Goal: Task Accomplishment & Management: Manage account settings

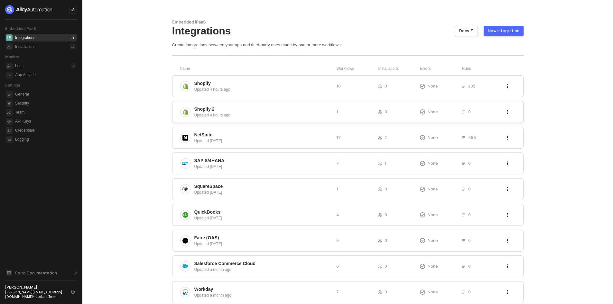
click at [509, 112] on icon "icon-threedots" at bounding box center [508, 112] width 4 height 4
click at [514, 128] on li "Delete" at bounding box center [543, 125] width 74 height 13
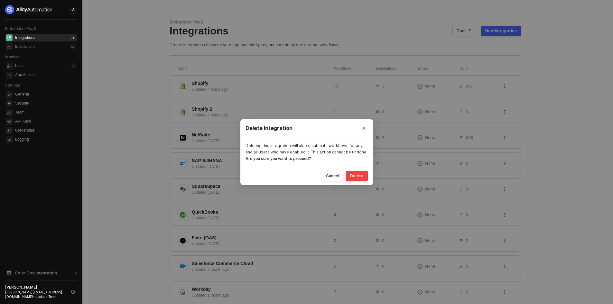
click at [354, 176] on div "Delete" at bounding box center [357, 176] width 14 height 5
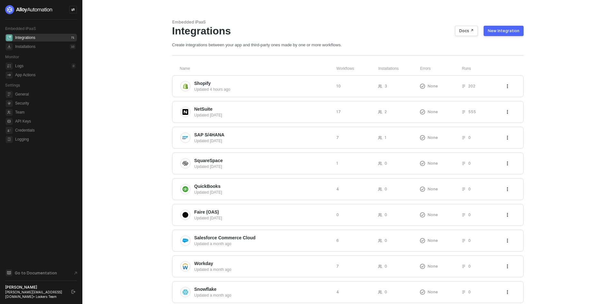
click at [129, 93] on main "Embedded iPaaS Integrations Docs ↗ New Integration Create integrations between …" at bounding box center [306, 197] width 613 height 394
click at [494, 28] on div "New Integration" at bounding box center [504, 30] width 32 height 5
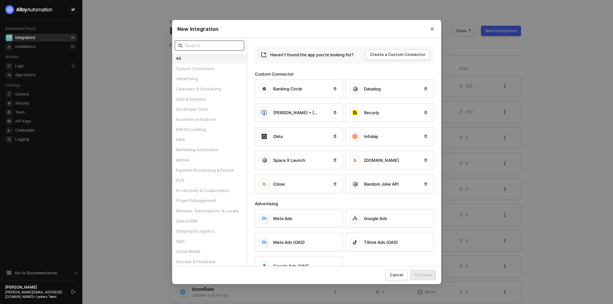
click at [221, 49] on input "text" at bounding box center [212, 45] width 55 height 7
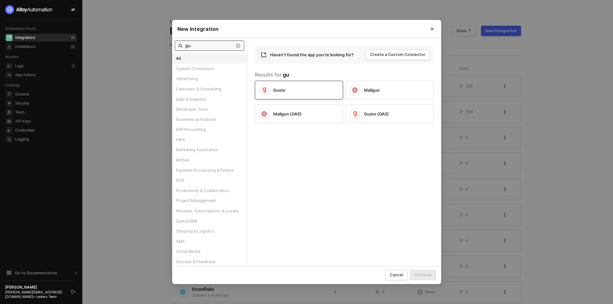
type input "gu"
click at [299, 94] on div "Gusto" at bounding box center [294, 90] width 70 height 10
click at [422, 276] on div "Continue" at bounding box center [423, 274] width 18 height 5
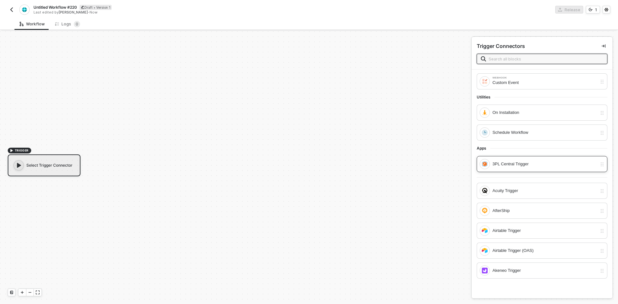
scroll to position [193, 0]
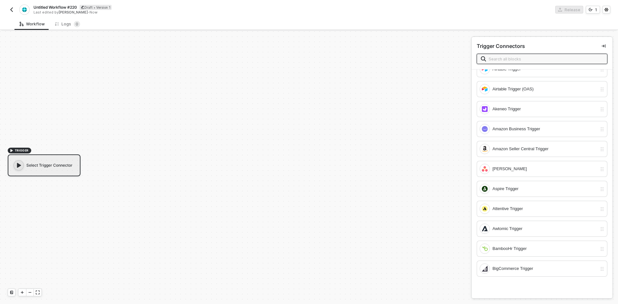
click at [516, 60] on input "text" at bounding box center [546, 58] width 115 height 7
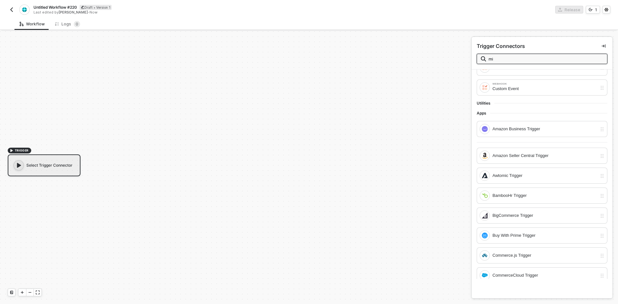
scroll to position [0, 0]
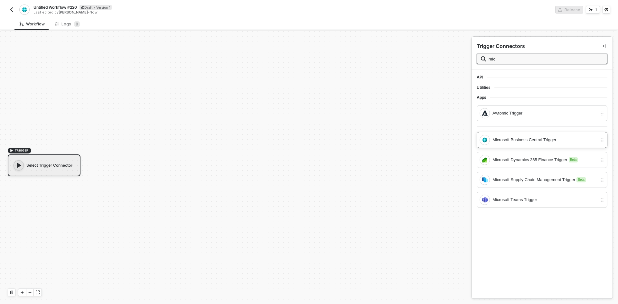
type input "mic"
click at [518, 133] on div "Microsoft Business Central Trigger" at bounding box center [542, 140] width 131 height 16
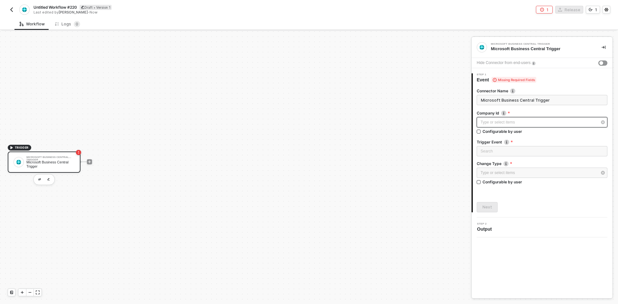
click at [491, 126] on div "Type or select items ﻿" at bounding box center [542, 122] width 131 height 10
click at [495, 136] on div "Type or select items ﻿ Configurable by user" at bounding box center [542, 127] width 131 height 20
click at [485, 131] on div "Configurable by user" at bounding box center [503, 131] width 40 height 5
click at [481, 131] on input "Configurable by user" at bounding box center [479, 132] width 5 height 5
checkbox input "true"
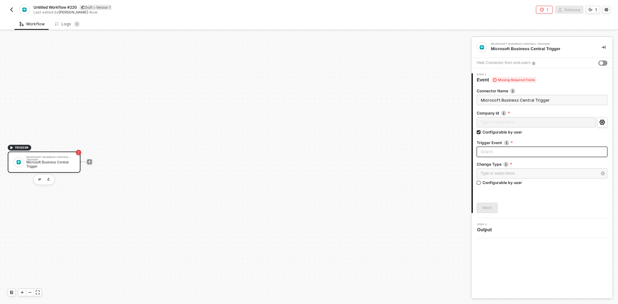
click at [485, 157] on input "search" at bounding box center [542, 152] width 123 height 10
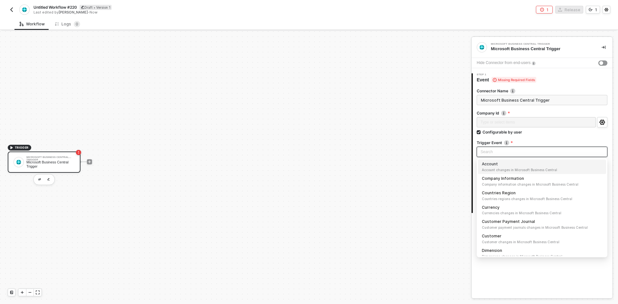
click at [491, 172] on span "Account changes in Microsoft Business Central" at bounding box center [542, 169] width 120 height 5
type input "Trigger workflow when account"
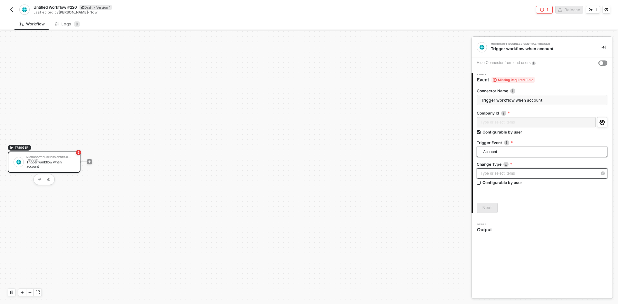
click at [494, 175] on div "Type or select items ﻿" at bounding box center [539, 174] width 117 height 6
click at [439, 103] on div "Created When the event is created" at bounding box center [419, 97] width 94 height 16
click at [489, 205] on button "Next" at bounding box center [487, 208] width 21 height 10
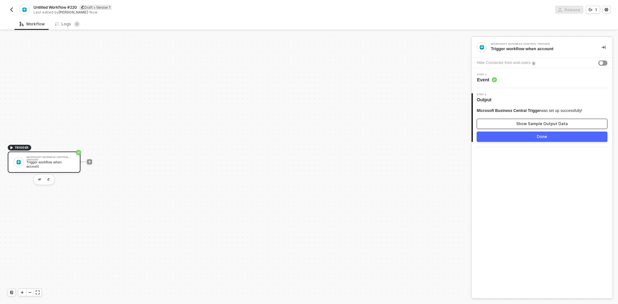
click at [529, 123] on div "Show Sample Output Data" at bounding box center [543, 123] width 52 height 5
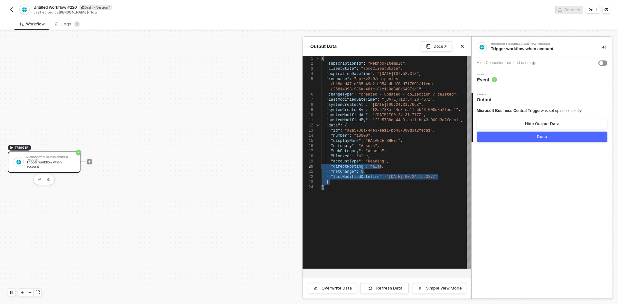
type textarea "{ "subscriptionId": "webhookItemsId", "clientState": "someClientState", "expira…"
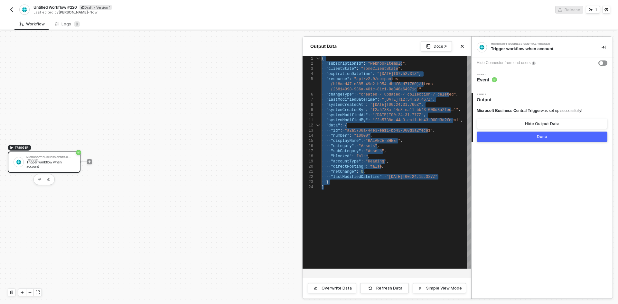
drag, startPoint x: 365, startPoint y: 231, endPoint x: 272, endPoint y: 38, distance: 214.3
click at [471, 304] on div "Output Data Docs ↗ 1 2 3 4 5 6 7 8 9 10 11 12 13 14 15 16 17 18 19 20 21 22 23 …" at bounding box center [471, 309] width 0 height 0
click at [87, 162] on div at bounding box center [309, 167] width 618 height 273
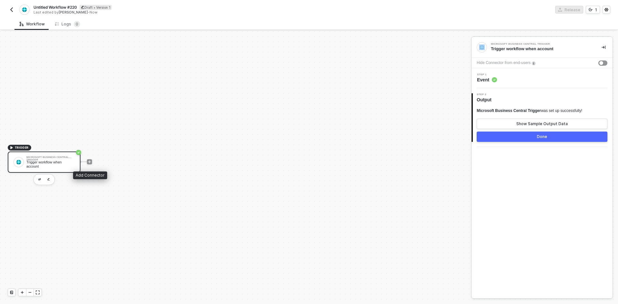
click at [87, 162] on div at bounding box center [89, 161] width 5 height 5
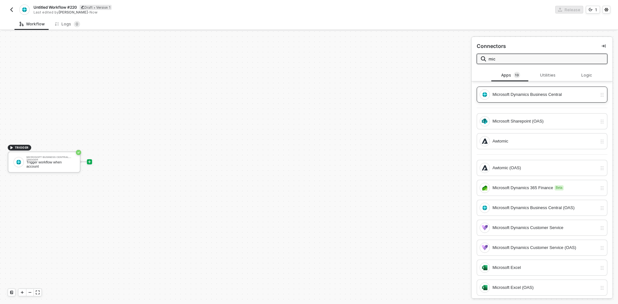
type input "mic"
click at [543, 92] on div "Microsoft Dynamics Business Central" at bounding box center [545, 94] width 105 height 7
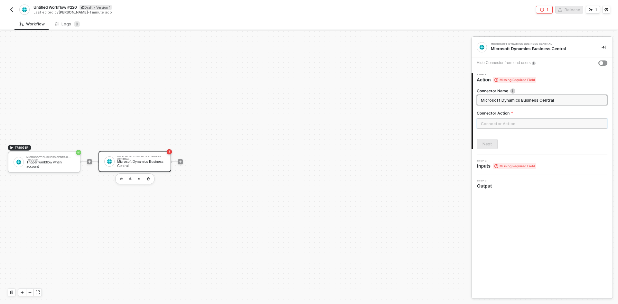
click at [487, 120] on input "text" at bounding box center [542, 124] width 131 height 10
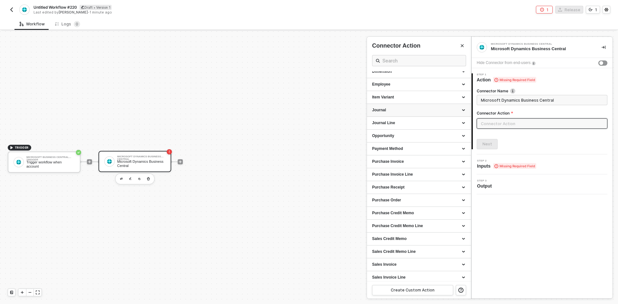
scroll to position [161, 0]
click at [406, 170] on div "Purchase Invoice Line" at bounding box center [419, 174] width 104 height 13
click at [398, 102] on div "Item Variant" at bounding box center [419, 97] width 104 height 13
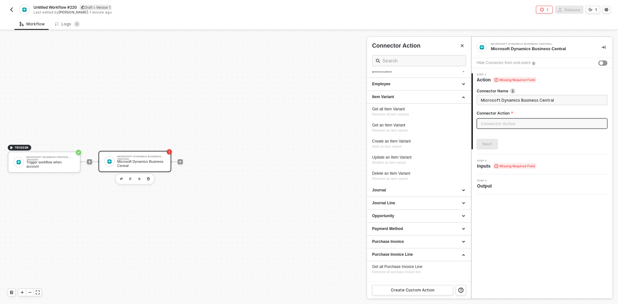
click at [151, 178] on div at bounding box center [309, 167] width 618 height 273
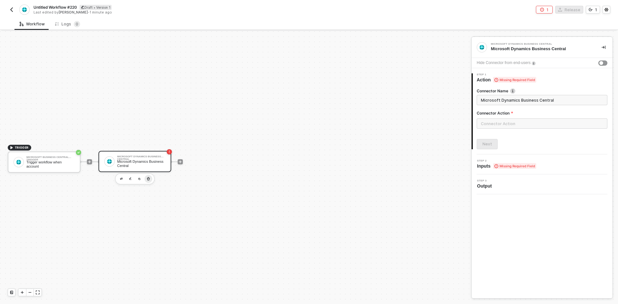
click at [146, 178] on button "button" at bounding box center [149, 179] width 8 height 8
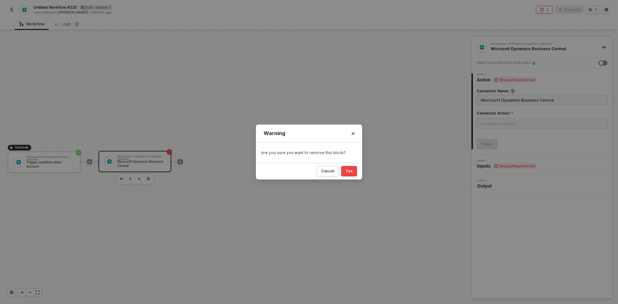
click at [349, 166] on button "Yes" at bounding box center [349, 171] width 16 height 10
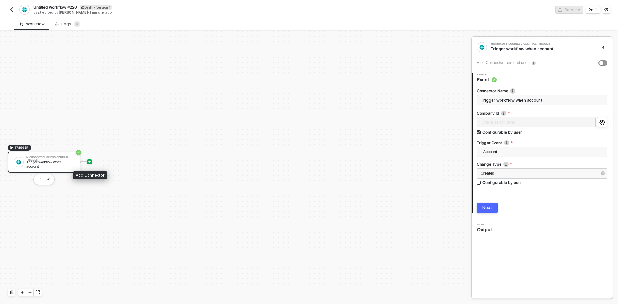
click at [89, 162] on icon "icon-play" at bounding box center [90, 162] width 4 height 4
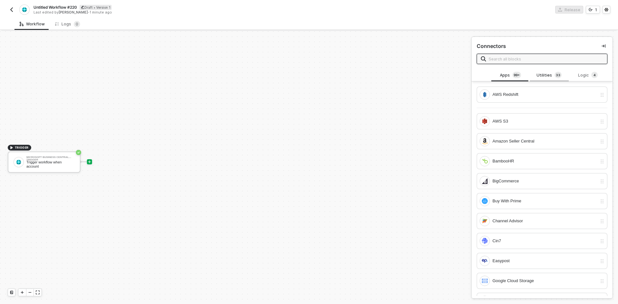
click at [538, 76] on div "Utilities 3 3" at bounding box center [549, 75] width 28 height 7
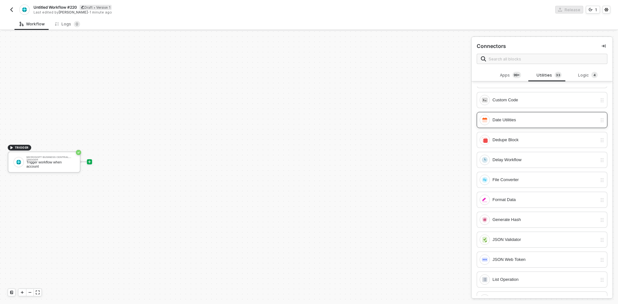
scroll to position [225, 0]
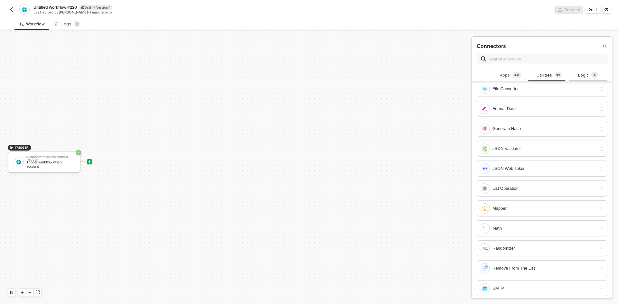
click at [592, 77] on sup "4" at bounding box center [595, 75] width 6 height 6
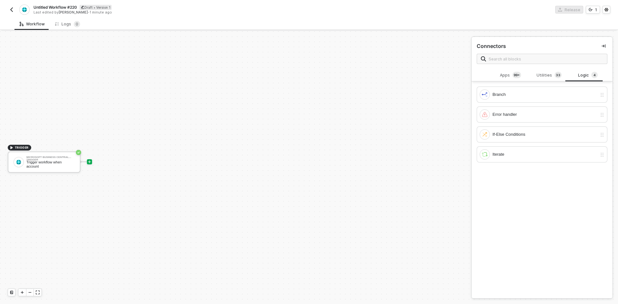
click at [12, 6] on button "button" at bounding box center [12, 10] width 8 height 8
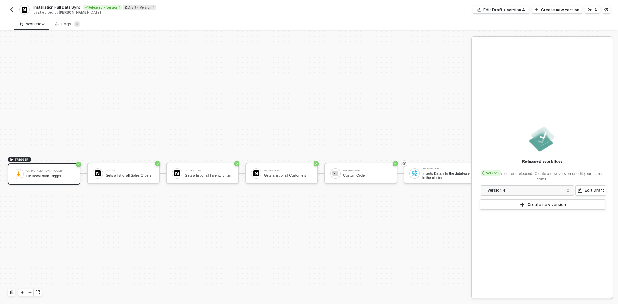
scroll to position [17, 0]
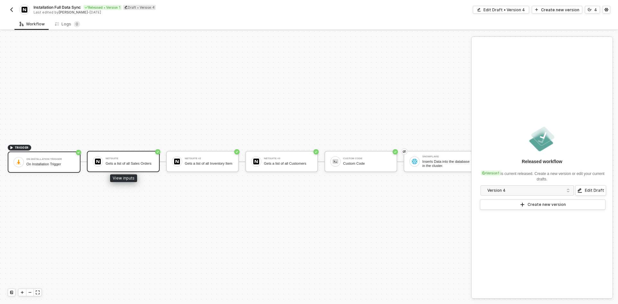
click at [143, 162] on div "Gets a list of all Sales Orders" at bounding box center [130, 164] width 48 height 4
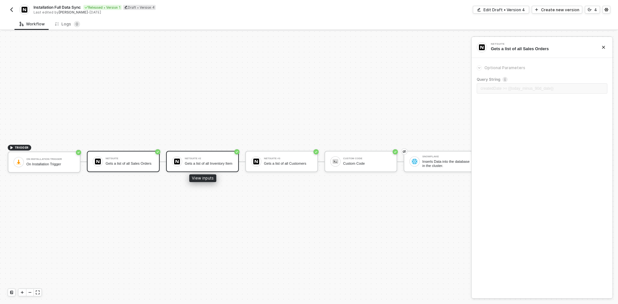
click at [203, 164] on div "NetSuite #2 Gets a list of all Inventory Item" at bounding box center [202, 161] width 73 height 21
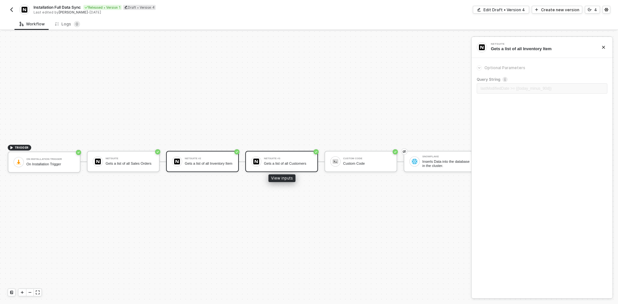
click at [291, 151] on div "NetSuite #3 Gets a list of all Customers" at bounding box center [281, 161] width 73 height 21
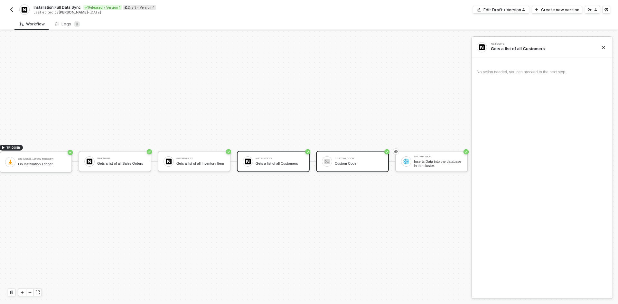
click at [332, 158] on div "Custom Code Custom Code" at bounding box center [357, 162] width 51 height 12
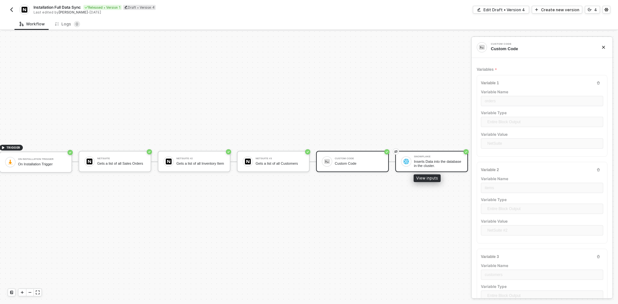
click at [415, 164] on div "Snowflake Inserts Data into the database in the cluster." at bounding box center [431, 161] width 73 height 21
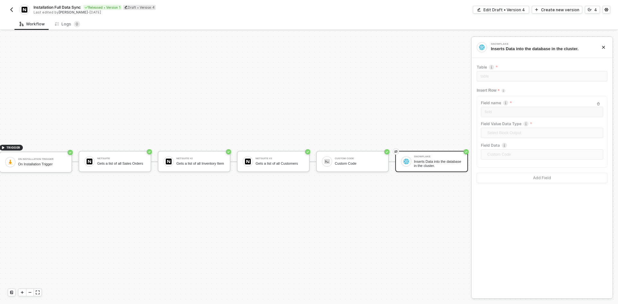
click at [14, 9] on button "button" at bounding box center [12, 10] width 8 height 8
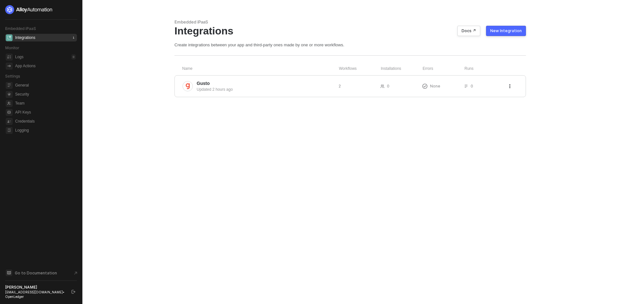
click at [505, 34] on button "New Integration" at bounding box center [506, 31] width 40 height 10
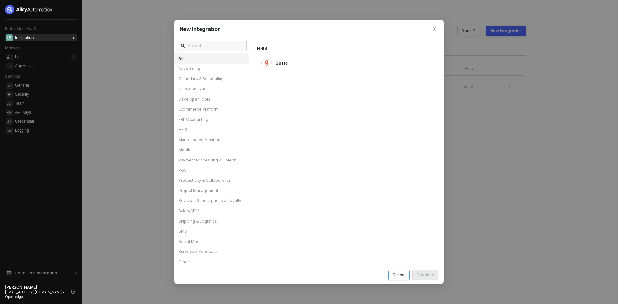
click at [405, 274] on div "Cancel" at bounding box center [399, 274] width 13 height 5
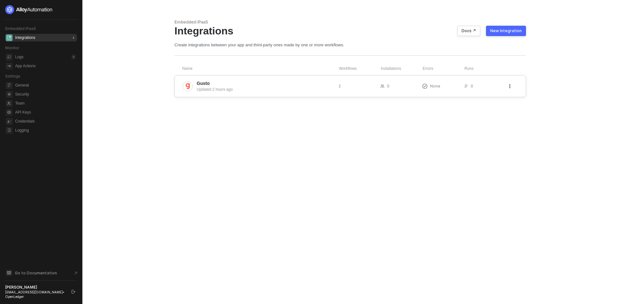
click at [251, 95] on div "Gusto Updated 2 hours ago 2 0 None 0" at bounding box center [351, 86] width 352 height 22
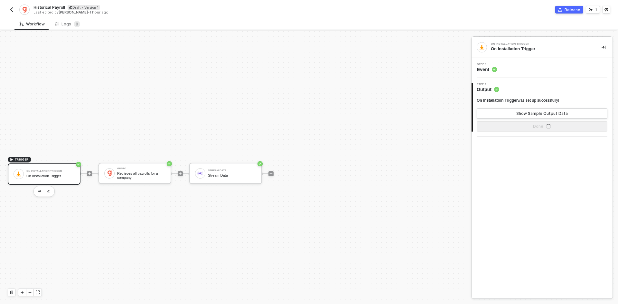
scroll to position [12, 0]
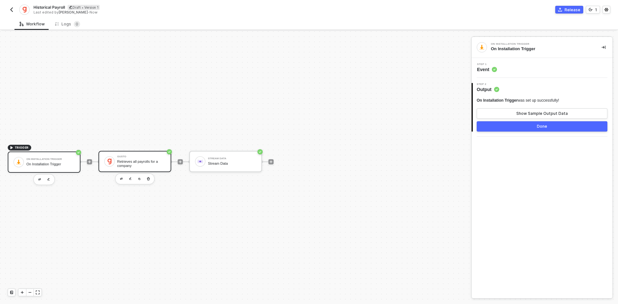
click at [138, 158] on div "Gusto" at bounding box center [141, 157] width 48 height 3
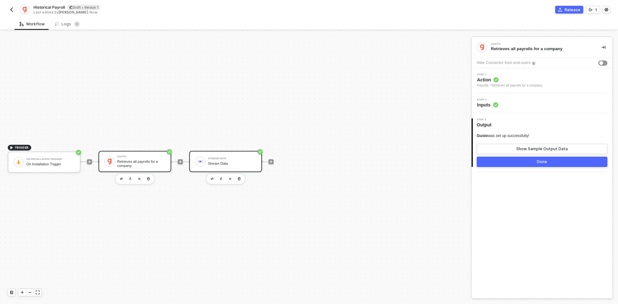
click at [228, 158] on div "Stream Data" at bounding box center [232, 158] width 48 height 3
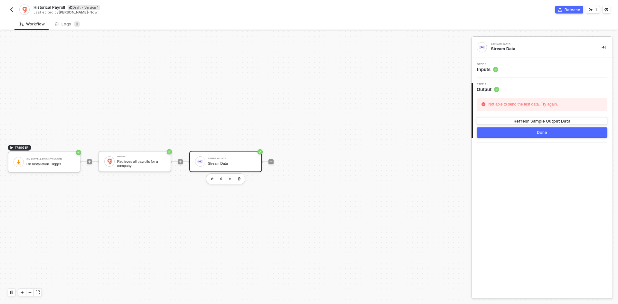
click at [531, 62] on div "Step 1 Inputs" at bounding box center [542, 68] width 141 height 20
click at [139, 168] on div "Gusto Retrieves all payrolls for a company" at bounding box center [135, 161] width 73 height 21
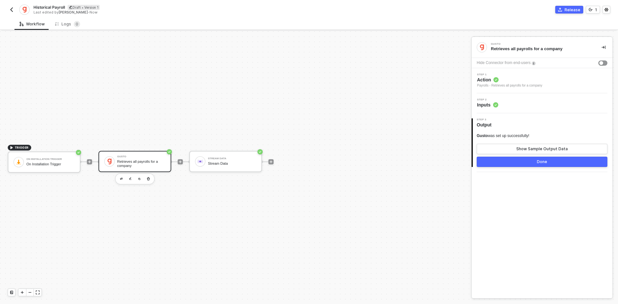
click at [534, 81] on span "Action" at bounding box center [509, 80] width 65 height 6
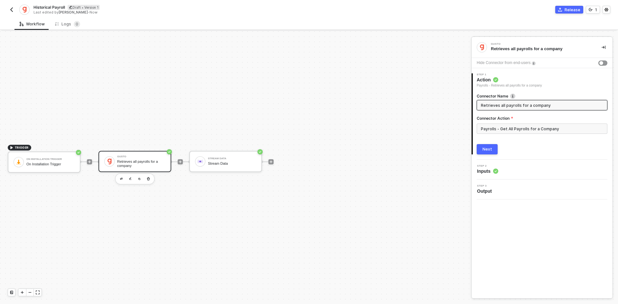
click at [516, 168] on div "Step 2 Inputs" at bounding box center [542, 170] width 139 height 10
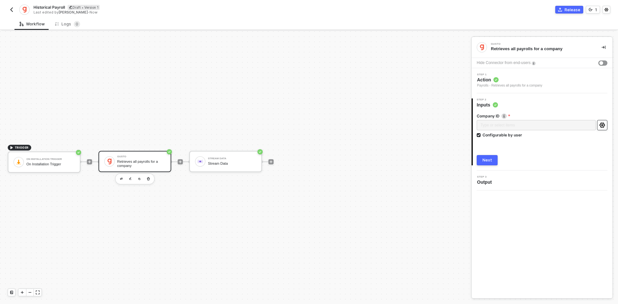
click at [605, 131] on div "Type or select items ﻿" at bounding box center [542, 126] width 131 height 12
click at [603, 125] on icon "icon-settings" at bounding box center [603, 125] width 6 height 5
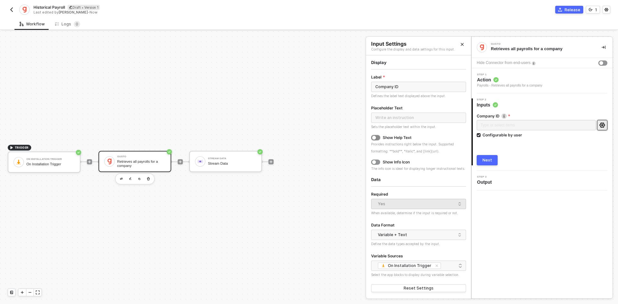
click at [374, 137] on div "button" at bounding box center [374, 138] width 4 height 4
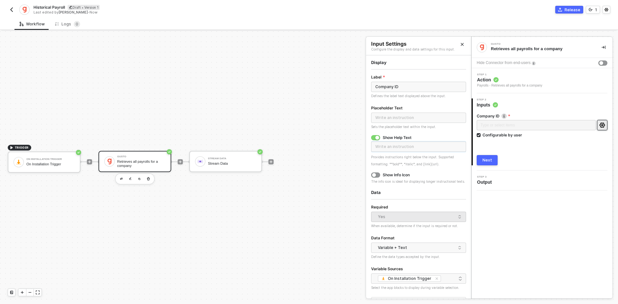
click at [403, 146] on input "text" at bounding box center [418, 147] width 95 height 10
type input "What company do you want to get payrolls from?"
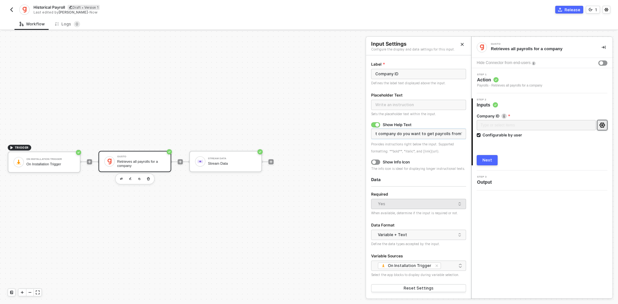
scroll to position [20, 0]
click at [487, 162] on div "Next" at bounding box center [488, 160] width 10 height 5
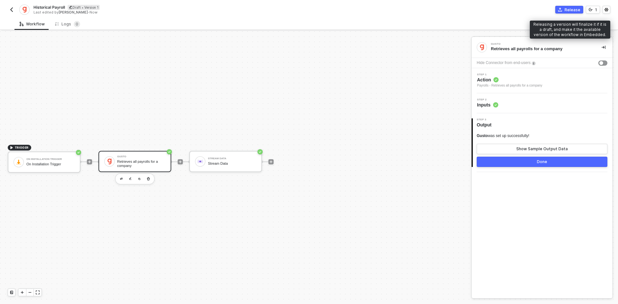
click at [567, 12] on div "Release" at bounding box center [573, 9] width 16 height 5
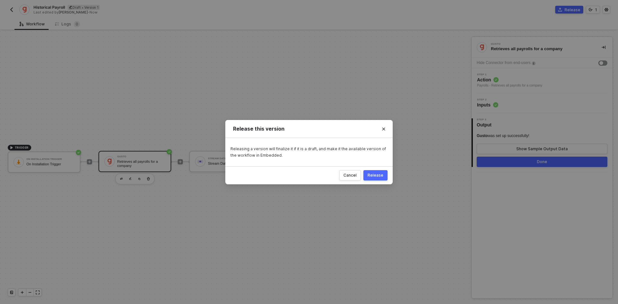
click at [377, 174] on div "Release" at bounding box center [376, 175] width 16 height 5
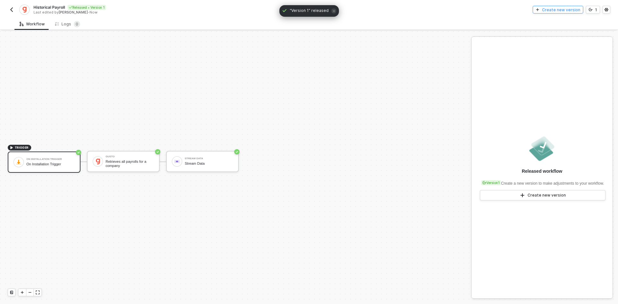
click at [548, 13] on button "Create new version" at bounding box center [558, 10] width 51 height 8
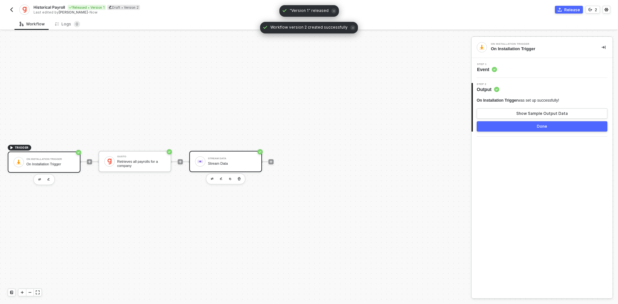
click at [218, 162] on div "Stream Data" at bounding box center [232, 164] width 48 height 4
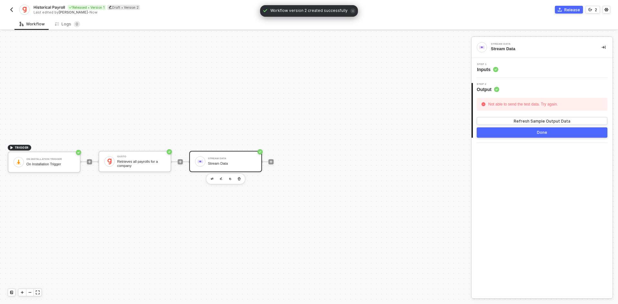
click at [520, 65] on div "Step 1 Inputs" at bounding box center [542, 68] width 139 height 10
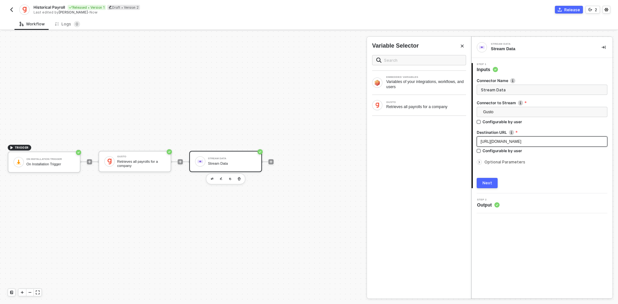
click at [516, 143] on span "https://openledger.com/endpoint" at bounding box center [501, 141] width 41 height 5
click at [512, 163] on span "Optional Parameters" at bounding box center [505, 162] width 41 height 5
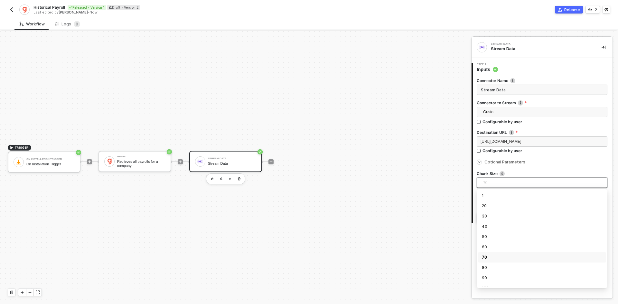
click at [514, 181] on span "70" at bounding box center [543, 183] width 120 height 10
click at [498, 218] on div "30" at bounding box center [542, 216] width 120 height 7
click at [498, 218] on div "Next" at bounding box center [542, 218] width 131 height 10
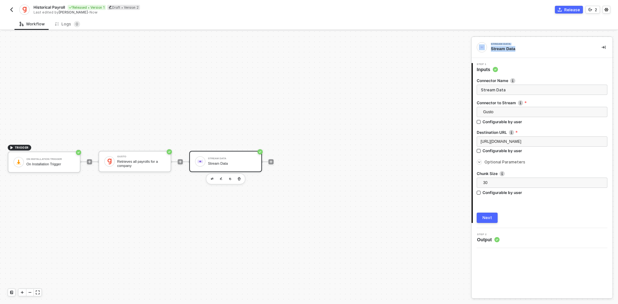
drag, startPoint x: 518, startPoint y: 52, endPoint x: 487, endPoint y: 45, distance: 32.5
click at [487, 45] on div "Stream Data Stream Data" at bounding box center [537, 47] width 120 height 10
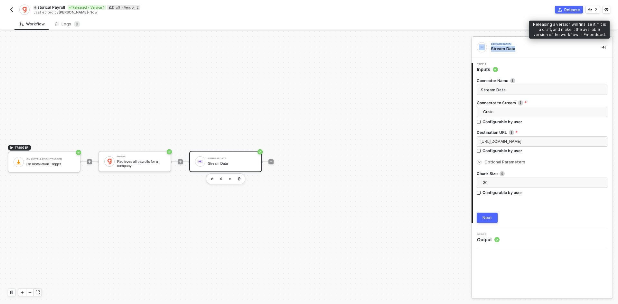
click at [579, 8] on div "Release" at bounding box center [572, 9] width 16 height 5
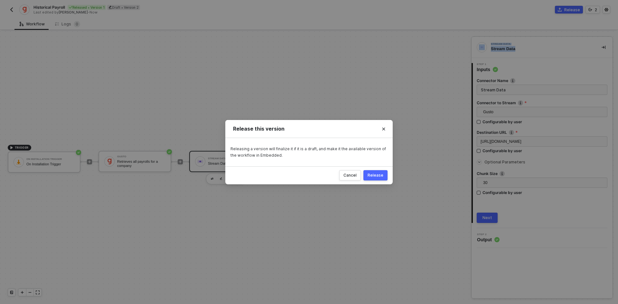
click at [379, 171] on button "Release" at bounding box center [376, 175] width 24 height 10
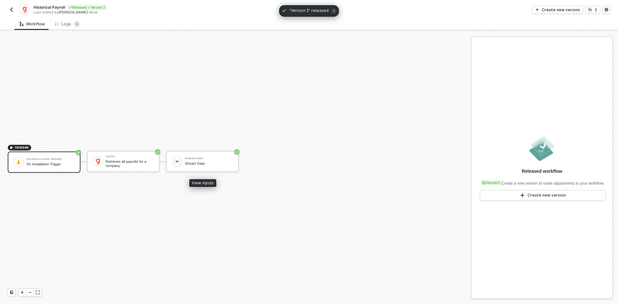
click at [11, 6] on button "button" at bounding box center [12, 10] width 8 height 8
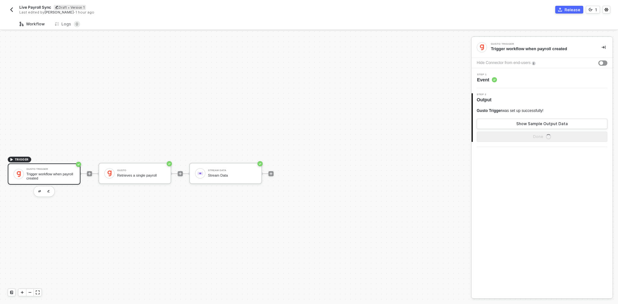
scroll to position [12, 0]
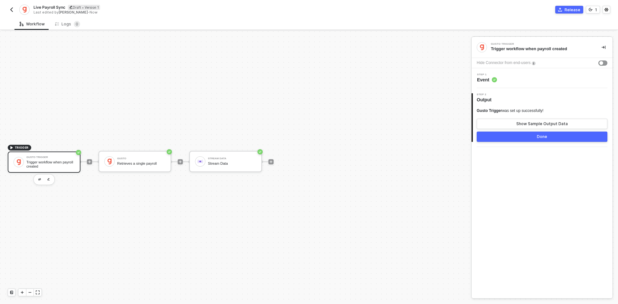
click at [507, 81] on div "Step 1 Event" at bounding box center [542, 78] width 139 height 10
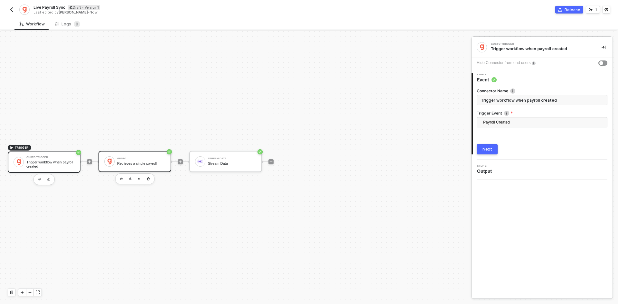
click at [122, 166] on div "Gusto Retrieves a single payroll" at bounding box center [141, 162] width 48 height 12
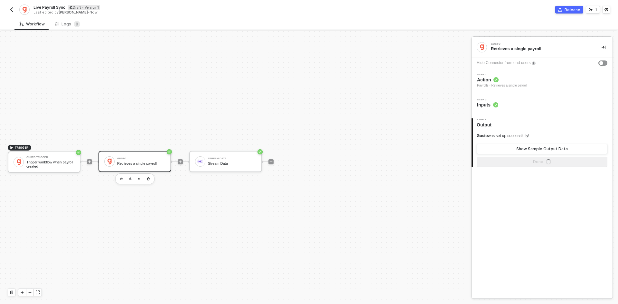
click at [521, 108] on div "Step 2 Inputs" at bounding box center [542, 103] width 141 height 20
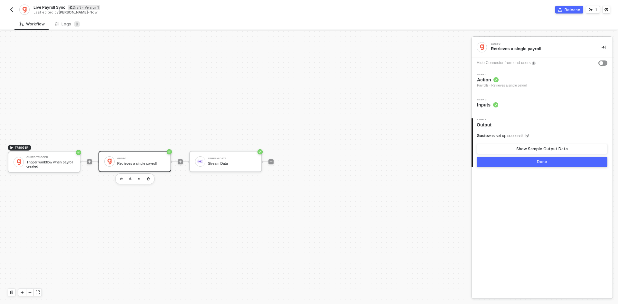
click at [525, 101] on div "Step 2 Inputs" at bounding box center [542, 104] width 139 height 10
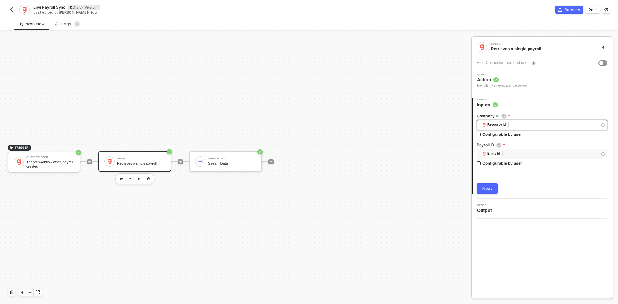
click at [527, 124] on div "﻿ ﻿ Resource Id ﻿" at bounding box center [539, 125] width 117 height 7
click at [415, 59] on span "Blocks 2" at bounding box center [421, 61] width 20 height 5
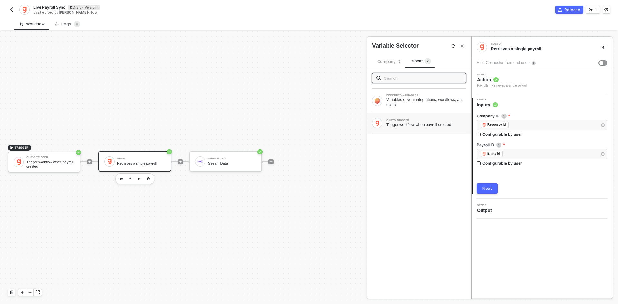
click at [415, 128] on div "GUSTO TRIGGER Trigger workflow when payroll created" at bounding box center [419, 123] width 94 height 10
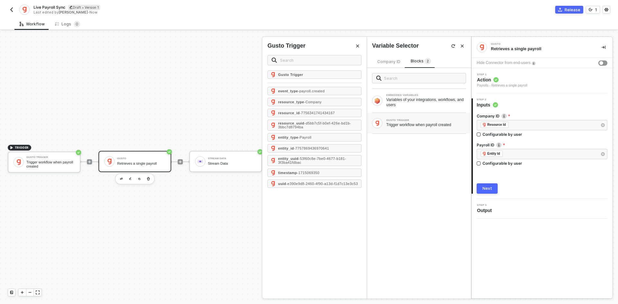
click at [491, 186] on div "Next" at bounding box center [488, 188] width 10 height 5
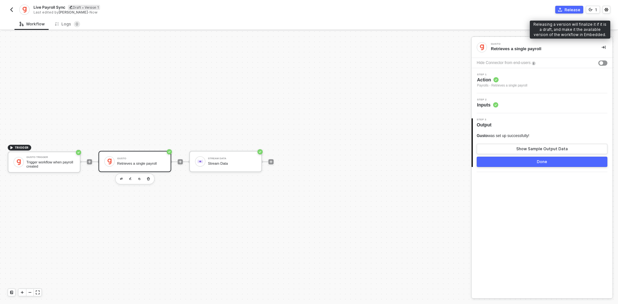
click at [567, 6] on button "Release" at bounding box center [569, 10] width 28 height 8
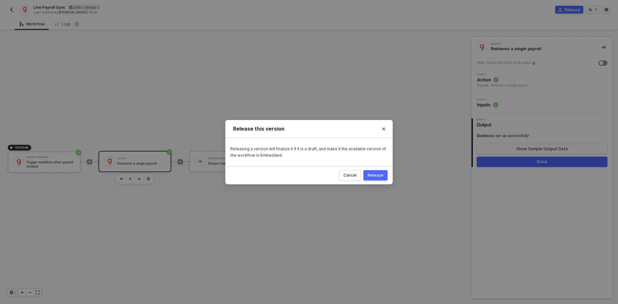
drag, startPoint x: 374, startPoint y: 179, endPoint x: 362, endPoint y: 176, distance: 11.9
click at [374, 178] on button "Release" at bounding box center [376, 175] width 24 height 10
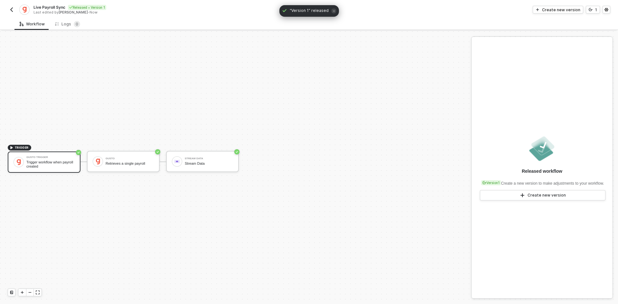
click at [11, 10] on img "button" at bounding box center [11, 9] width 5 height 5
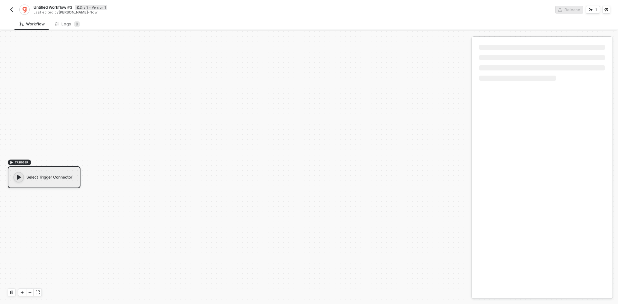
scroll to position [12, 0]
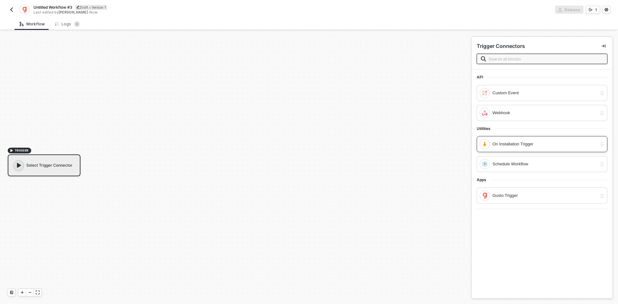
click at [526, 149] on div "On Installation Trigger" at bounding box center [539, 144] width 118 height 10
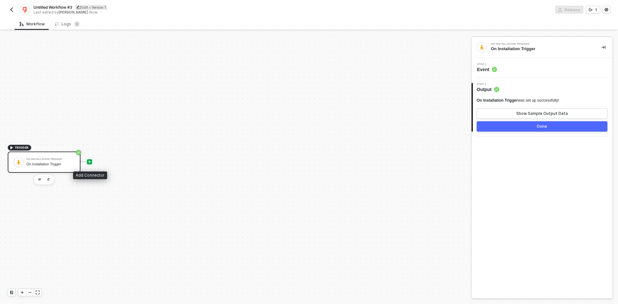
click at [89, 161] on icon "icon-play" at bounding box center [90, 162] width 4 height 4
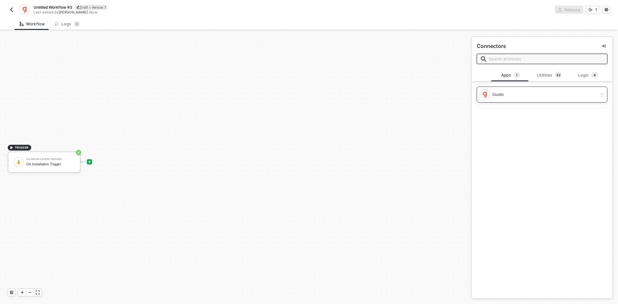
click at [515, 96] on div "Gusto" at bounding box center [545, 94] width 105 height 7
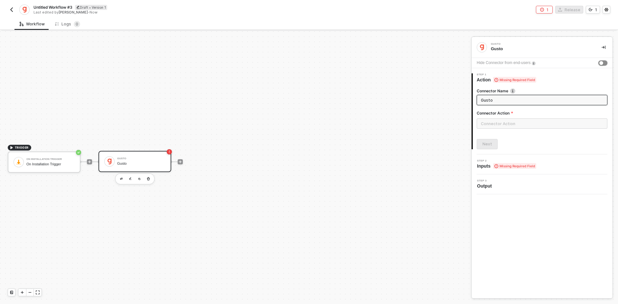
click at [604, 63] on button "button" at bounding box center [603, 63] width 9 height 5
click at [552, 118] on div "Connector Action" at bounding box center [542, 114] width 131 height 8
click at [552, 123] on input "text" at bounding box center [542, 124] width 131 height 10
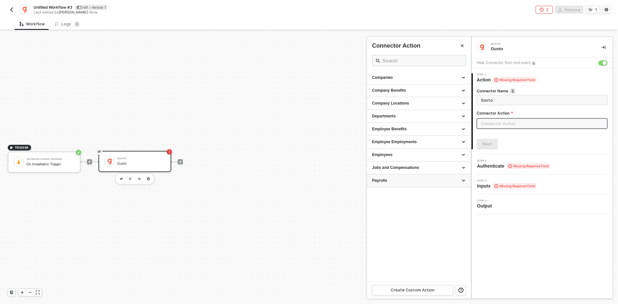
click at [419, 181] on div "Payrolls" at bounding box center [419, 180] width 94 height 5
click at [423, 194] on div "Get All Payrolls for a Company" at bounding box center [419, 192] width 94 height 5
type input "Retrieves all payrolls for a company"
type input "Payrolls - Get All Payrolls for a Company"
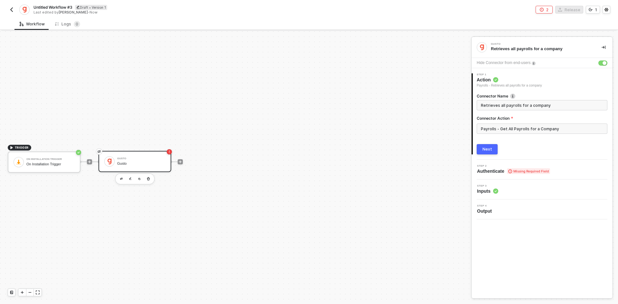
click at [493, 149] on button "Next" at bounding box center [487, 149] width 21 height 10
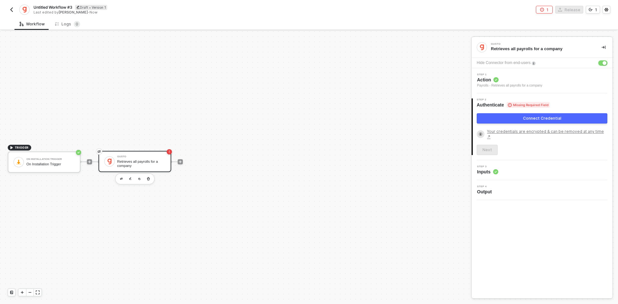
click at [606, 62] on div "button" at bounding box center [605, 63] width 4 height 4
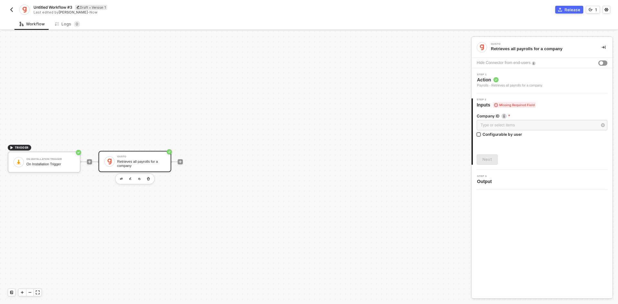
click at [505, 135] on div "Configurable by user" at bounding box center [503, 134] width 40 height 5
click at [481, 135] on input "Configurable by user" at bounding box center [479, 135] width 5 height 5
checkbox input "true"
click at [493, 161] on button "Next" at bounding box center [487, 160] width 21 height 10
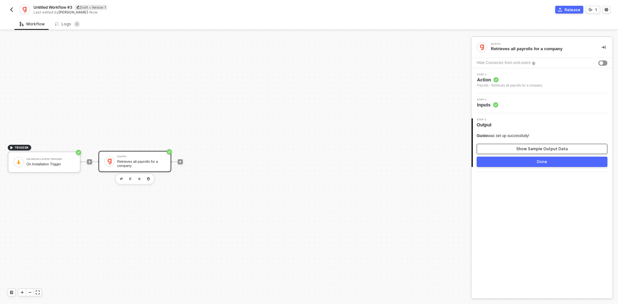
click at [541, 152] on button "Show Sample Output Data" at bounding box center [542, 149] width 131 height 10
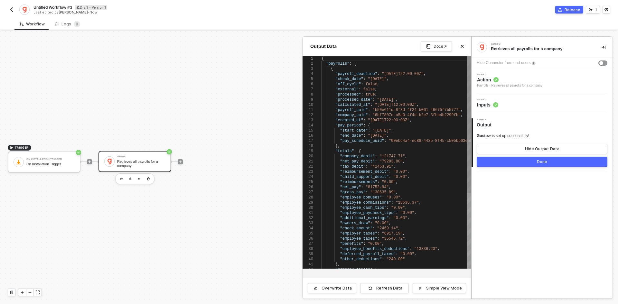
scroll to position [0, 0]
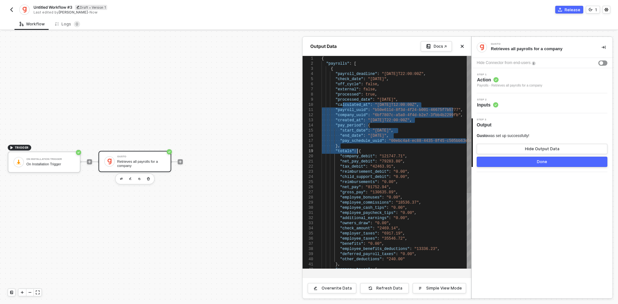
type textarea "{ "payrolls": [ { "payroll_deadline": "2021-02-18T22:00:00Z", "check_date": "20…"
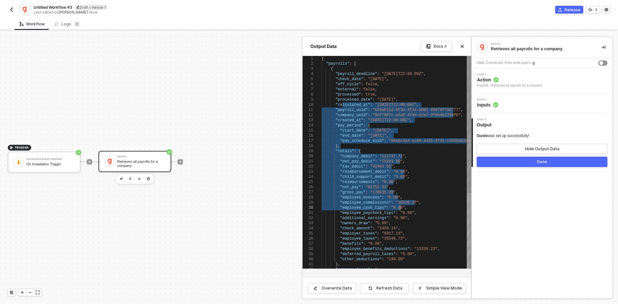
drag, startPoint x: 342, startPoint y: 106, endPoint x: 414, endPoint y: 209, distance: 125.3
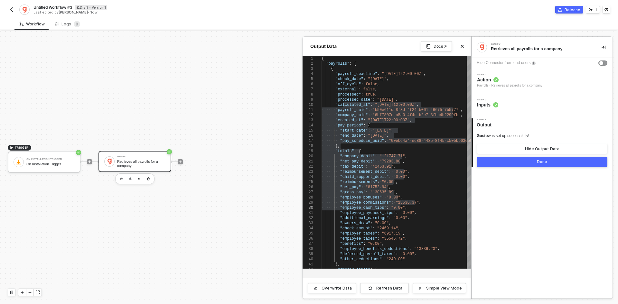
click at [178, 161] on div at bounding box center [309, 167] width 618 height 273
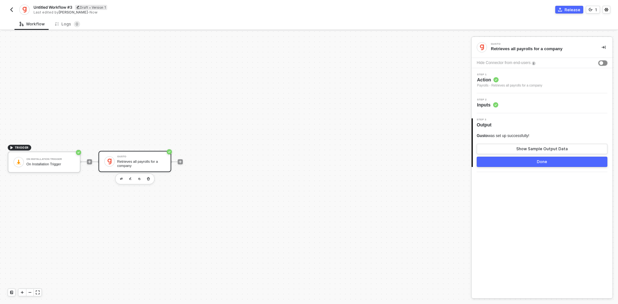
click at [603, 64] on div "button" at bounding box center [602, 63] width 4 height 4
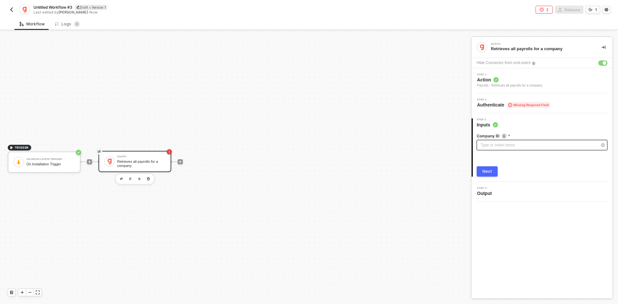
click at [512, 146] on div "Type or select items ﻿" at bounding box center [539, 145] width 117 height 6
click at [602, 65] on button "button" at bounding box center [603, 63] width 9 height 5
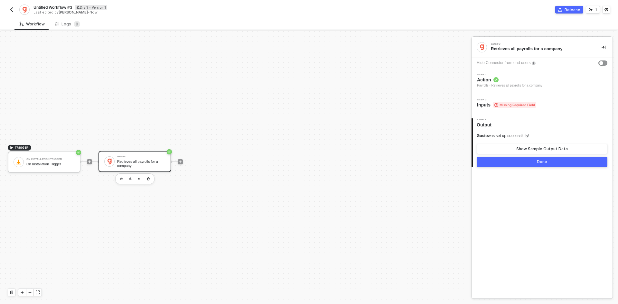
click at [9, 11] on img "button" at bounding box center [11, 9] width 5 height 5
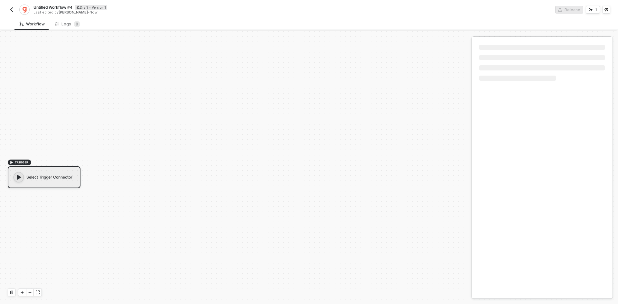
scroll to position [12, 0]
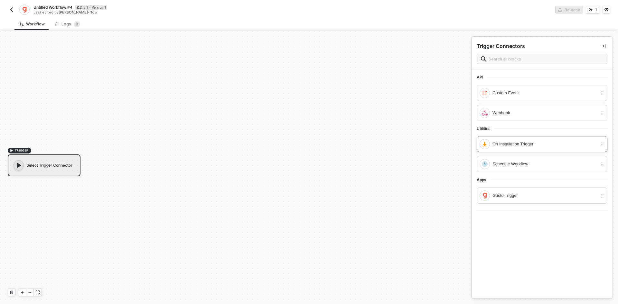
click at [508, 141] on div "On Installation Trigger" at bounding box center [545, 144] width 105 height 7
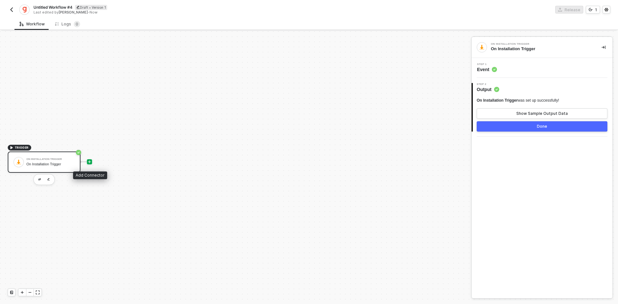
click at [90, 164] on div at bounding box center [89, 161] width 5 height 5
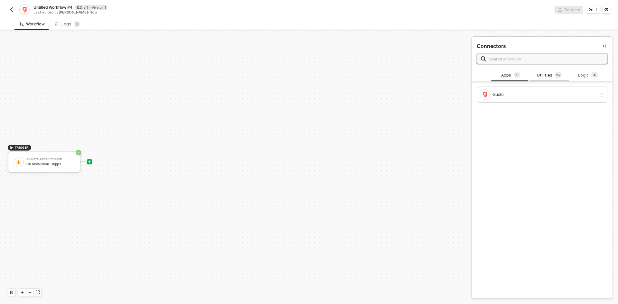
click at [546, 74] on div "Utilities 3 2" at bounding box center [549, 75] width 28 height 7
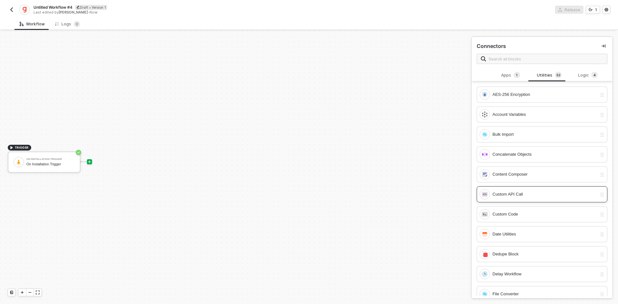
click at [507, 195] on div "Custom API Call" at bounding box center [545, 194] width 105 height 7
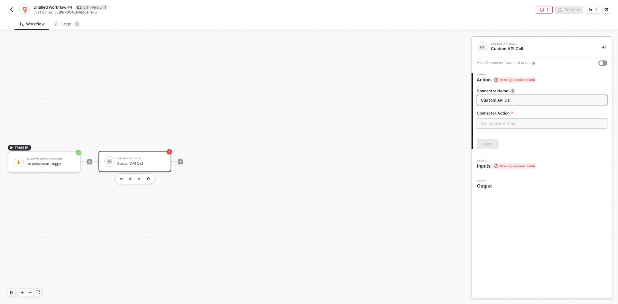
click at [504, 128] on input "text" at bounding box center [542, 124] width 131 height 10
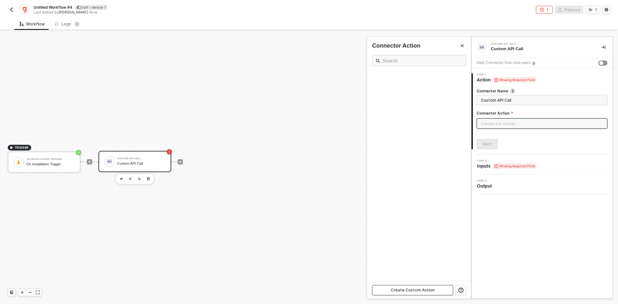
click at [416, 292] on div "Create Custom Action" at bounding box center [413, 290] width 44 height 5
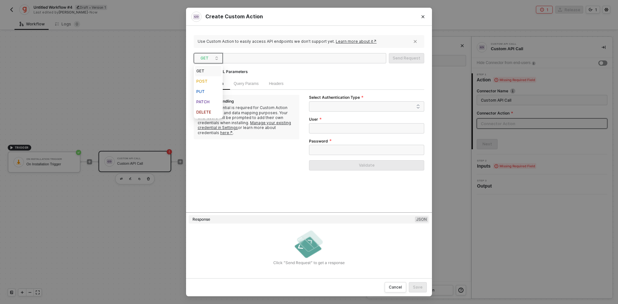
click at [207, 63] on span "GET" at bounding box center [210, 58] width 18 height 10
click at [220, 69] on div "Request URL Parameters" at bounding box center [224, 72] width 53 height 12
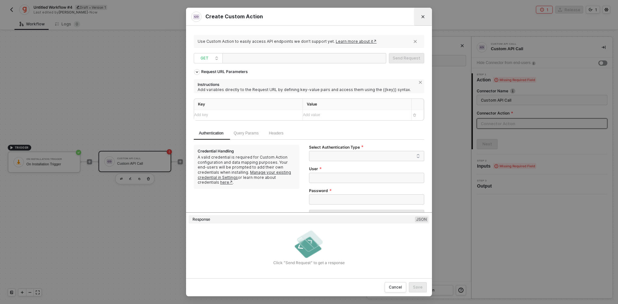
click at [425, 21] on button "Close" at bounding box center [423, 17] width 10 height 10
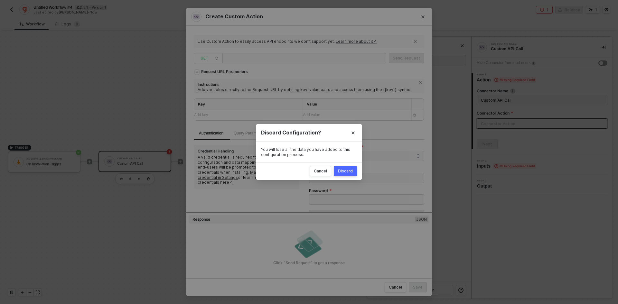
click at [350, 175] on button "Discard" at bounding box center [345, 171] width 23 height 10
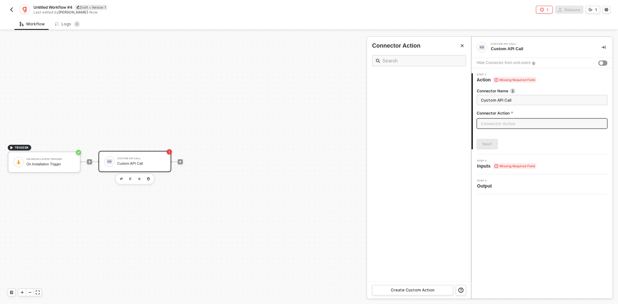
click at [182, 160] on div at bounding box center [309, 167] width 618 height 273
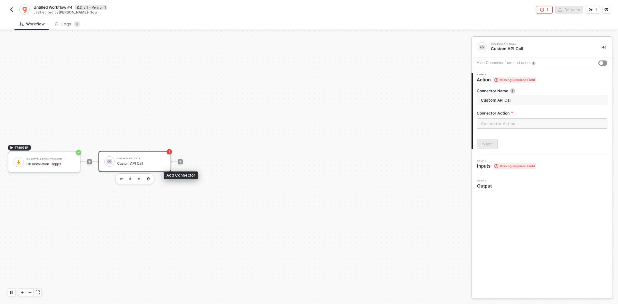
click at [182, 160] on icon "icon-play" at bounding box center [180, 162] width 4 height 4
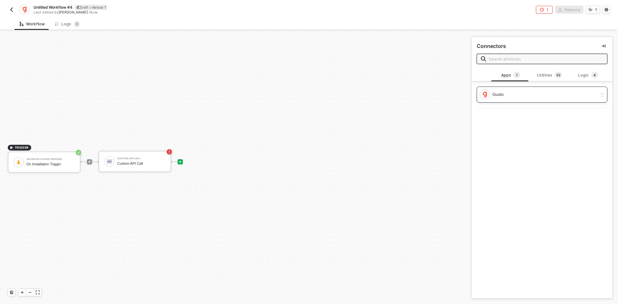
click at [531, 101] on div "Gusto" at bounding box center [542, 95] width 131 height 16
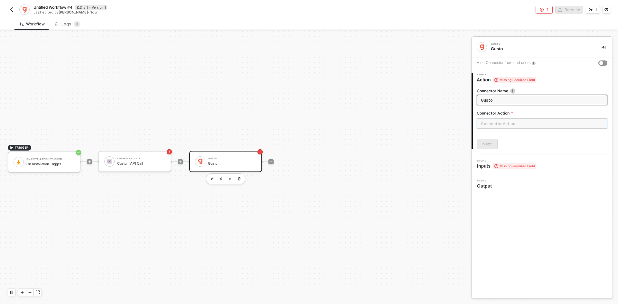
click at [519, 123] on input "text" at bounding box center [542, 124] width 131 height 10
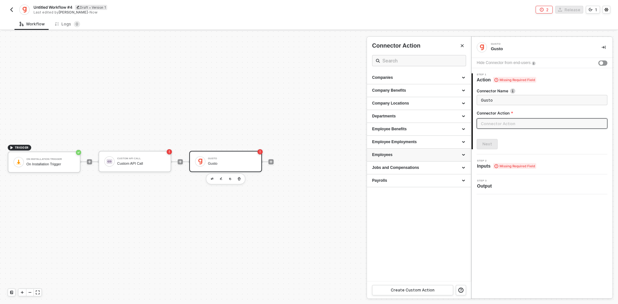
click at [418, 152] on div "Employees" at bounding box center [419, 154] width 94 height 5
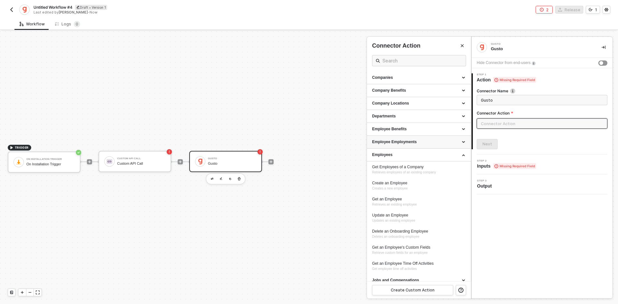
click at [416, 137] on div "Employee Employments" at bounding box center [419, 142] width 104 height 13
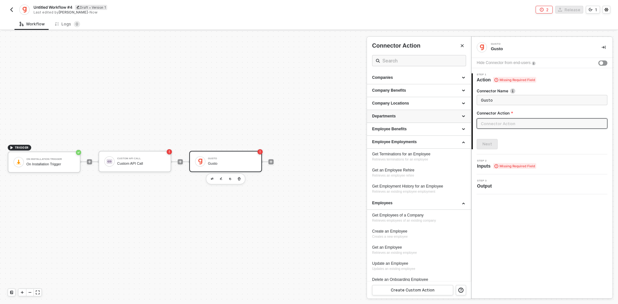
click at [417, 114] on div "Departments" at bounding box center [419, 116] width 94 height 5
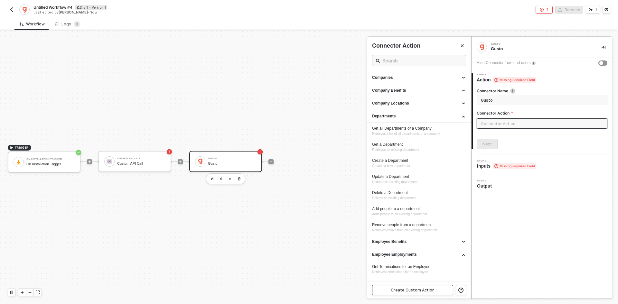
click at [412, 285] on button "Create Custom Action" at bounding box center [412, 290] width 81 height 10
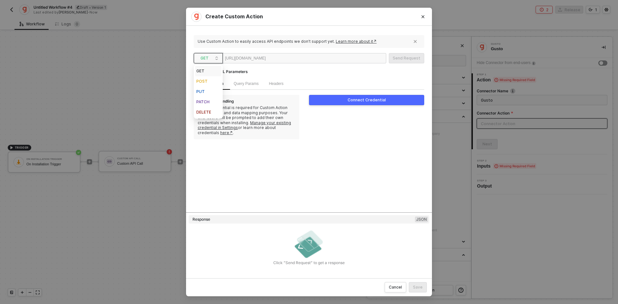
click at [217, 55] on span "GET" at bounding box center [210, 58] width 18 height 10
click at [213, 80] on div "POST" at bounding box center [208, 82] width 24 height 8
click at [286, 62] on div at bounding box center [286, 58] width 40 height 10
click at [298, 80] on div "Body" at bounding box center [298, 84] width 19 height 13
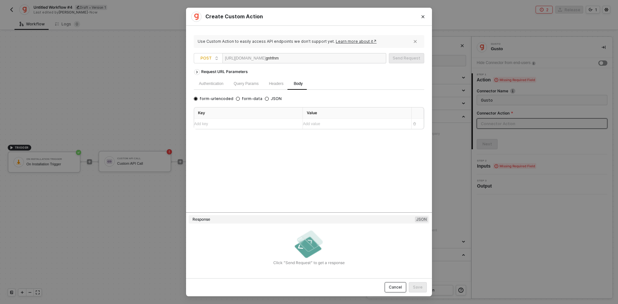
click at [398, 285] on button "Cancel" at bounding box center [396, 287] width 22 height 10
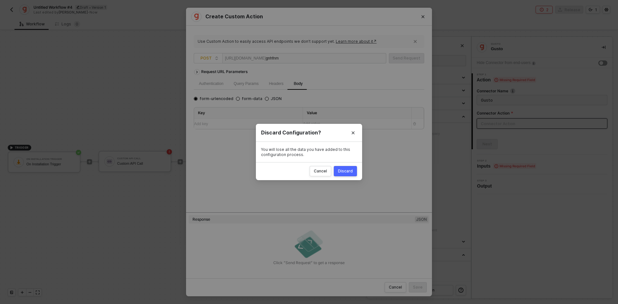
click at [354, 175] on button "Discard" at bounding box center [345, 171] width 23 height 10
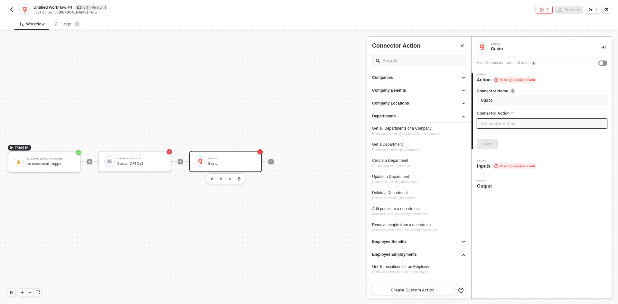
click at [10, 8] on img "button" at bounding box center [11, 9] width 5 height 5
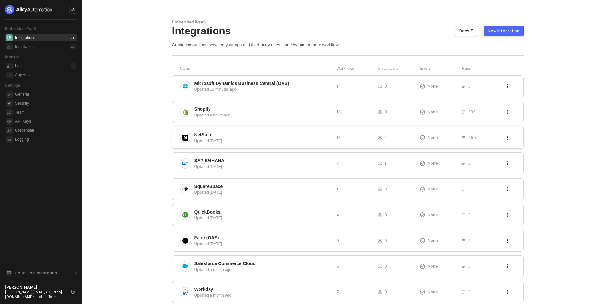
click at [249, 132] on span "NetSuite" at bounding box center [262, 135] width 137 height 6
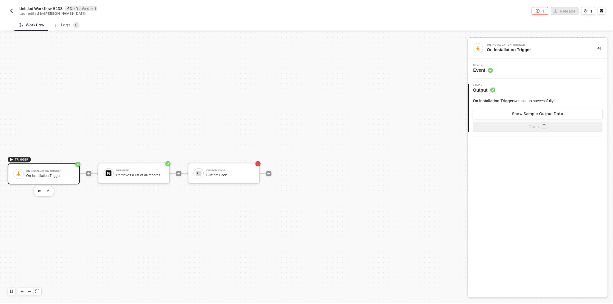
scroll to position [12, 0]
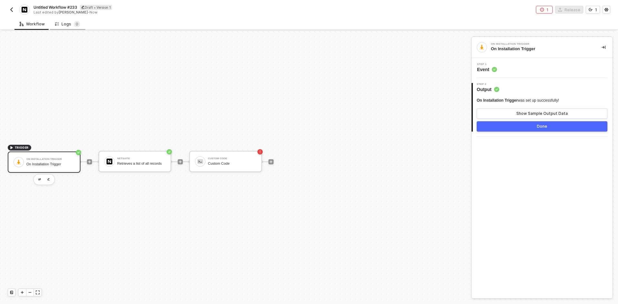
click at [66, 21] on div "Logs 0" at bounding box center [67, 24] width 25 height 6
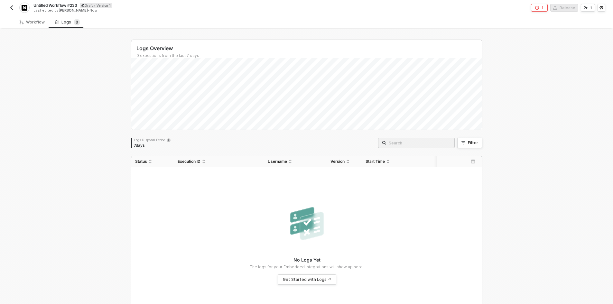
scroll to position [0, 0]
click at [8, 12] on button "button" at bounding box center [12, 10] width 8 height 8
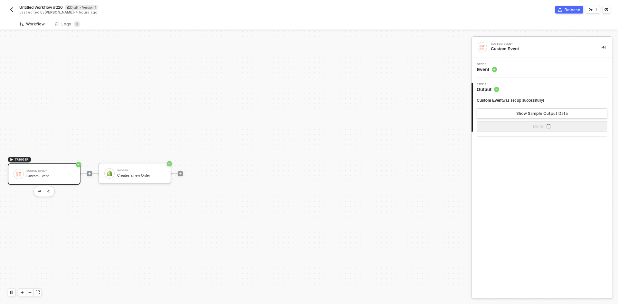
scroll to position [12, 0]
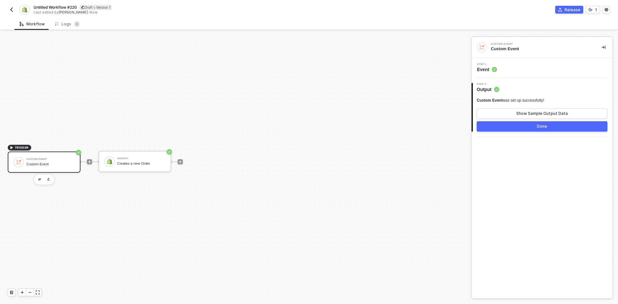
click at [184, 161] on div at bounding box center [181, 162] width 86 height 50
click at [180, 160] on icon "icon-play" at bounding box center [180, 162] width 4 height 4
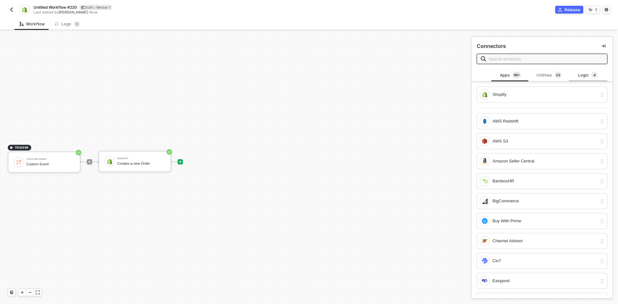
click at [581, 77] on div "Logic 4" at bounding box center [588, 75] width 28 height 7
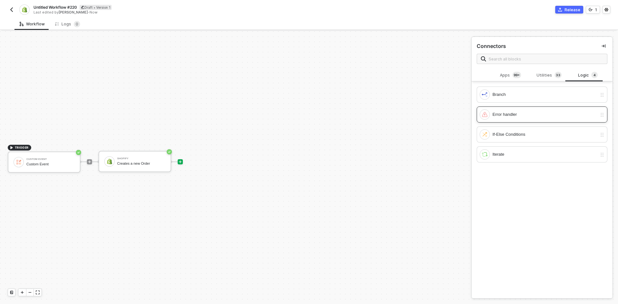
click at [532, 111] on div "Error handler" at bounding box center [539, 114] width 118 height 10
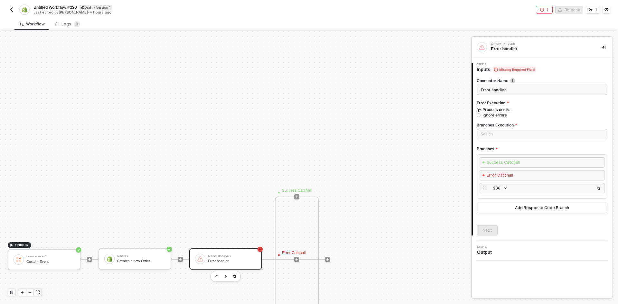
scroll to position [237, 0]
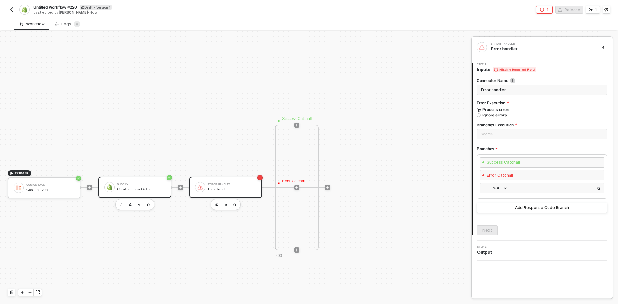
click at [153, 177] on div "Shopify Creates a new Order" at bounding box center [135, 187] width 73 height 21
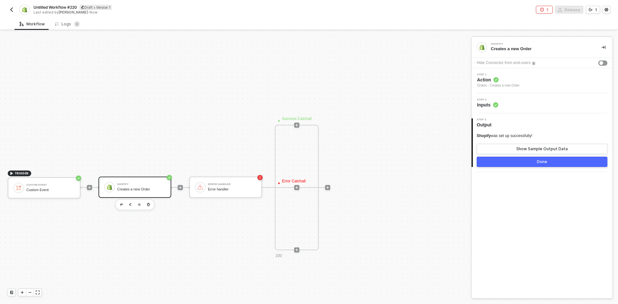
click at [510, 81] on span "Action" at bounding box center [498, 80] width 43 height 6
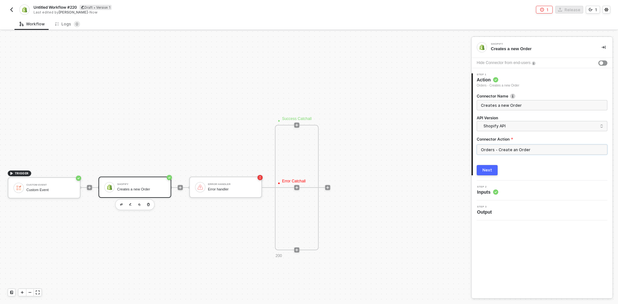
click at [505, 149] on input "Orders - Create an Order" at bounding box center [542, 150] width 131 height 10
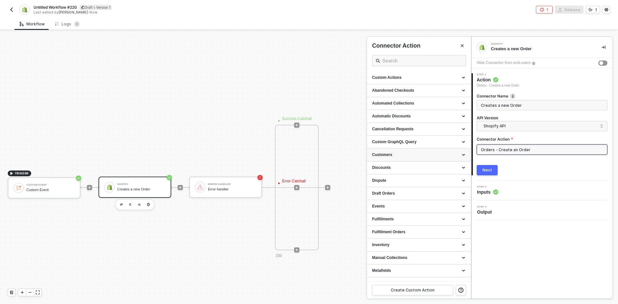
click at [386, 153] on div "Customers" at bounding box center [419, 154] width 94 height 5
click at [382, 204] on span "Finds a Customer by Email, Customer ID or Customer Phone Number" at bounding box center [416, 207] width 88 height 9
type input "Finds a Customer by Email, Customer ID or Customer Phone Number"
type input "Customers - Get a Customer"
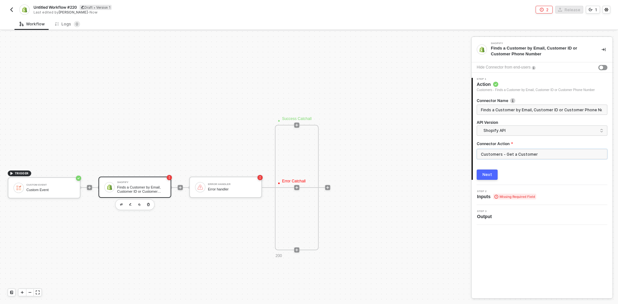
click at [489, 175] on div "Next" at bounding box center [488, 174] width 10 height 5
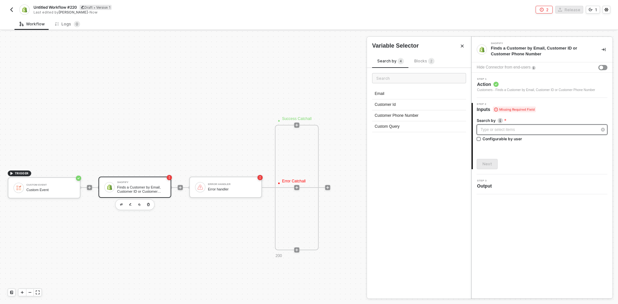
click at [488, 128] on div "Type or select items ﻿" at bounding box center [539, 130] width 117 height 6
click at [394, 93] on div "Email" at bounding box center [419, 94] width 94 height 11
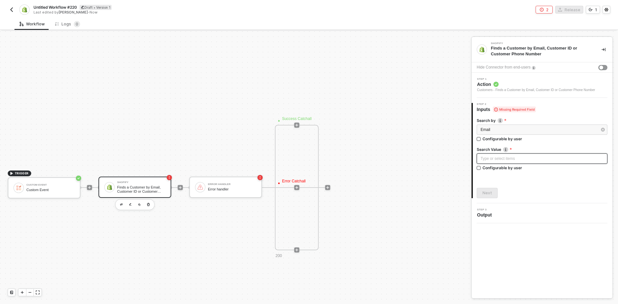
click at [494, 162] on div "Type or select items ﻿" at bounding box center [542, 159] width 123 height 6
click at [411, 106] on div "Custom Event" at bounding box center [426, 106] width 80 height 5
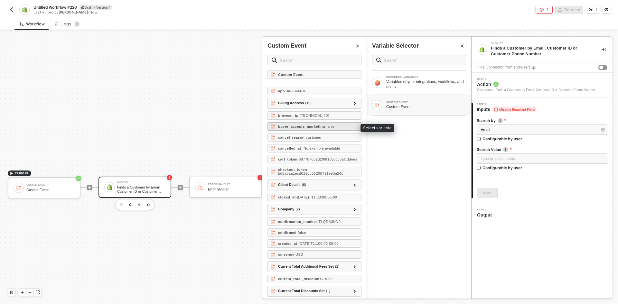
click at [308, 127] on strong "buyer_accepts_marketing" at bounding box center [301, 127] width 47 height 4
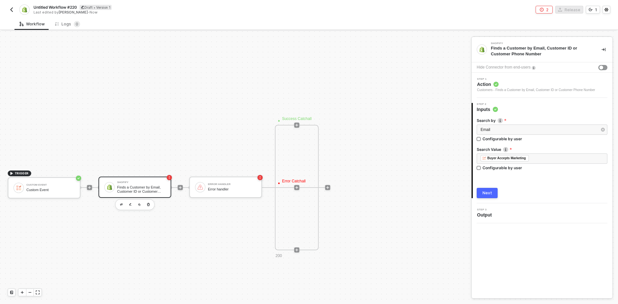
click at [487, 187] on div "Search by Email Configurable by user Search Value ﻿ ﻿ Buyer Accepts Marketing ﻿…" at bounding box center [542, 156] width 131 height 86
click at [489, 196] on button "Next" at bounding box center [487, 193] width 21 height 10
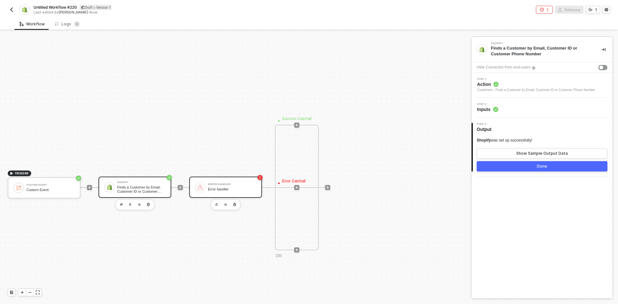
click at [219, 191] on div "Error handler" at bounding box center [232, 189] width 48 height 4
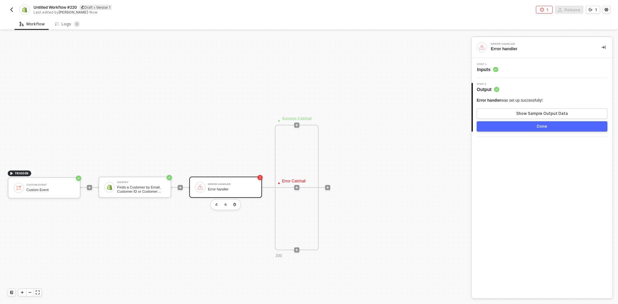
click at [522, 74] on div "Step 1 Inputs" at bounding box center [542, 68] width 141 height 20
click at [523, 63] on div "Step 1 Inputs" at bounding box center [542, 68] width 139 height 10
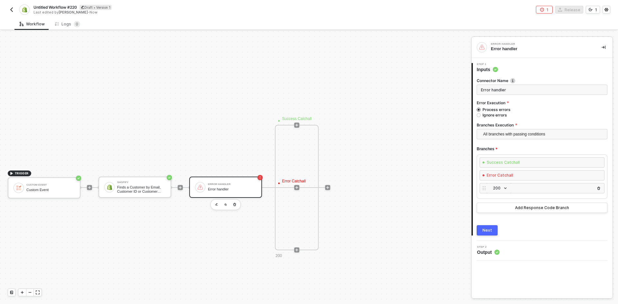
click at [499, 185] on span "200" at bounding box center [500, 188] width 14 height 7
click at [133, 105] on div "TRIGGER Custom Event Custom Event Shopify Finds a Customer by Email, Customer I…" at bounding box center [234, 187] width 468 height 787
click at [11, 8] on img "button" at bounding box center [11, 9] width 5 height 5
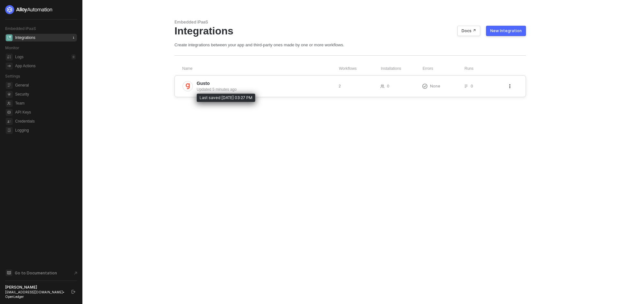
click at [283, 87] on div "Updated 5 minutes ago" at bounding box center [265, 90] width 137 height 6
click at [31, 104] on span "Team" at bounding box center [45, 104] width 61 height 8
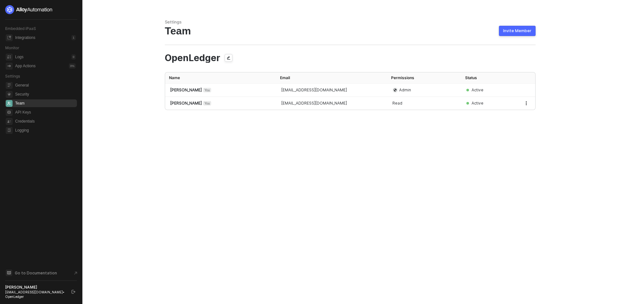
click at [522, 30] on div "Invite Member" at bounding box center [517, 30] width 28 height 5
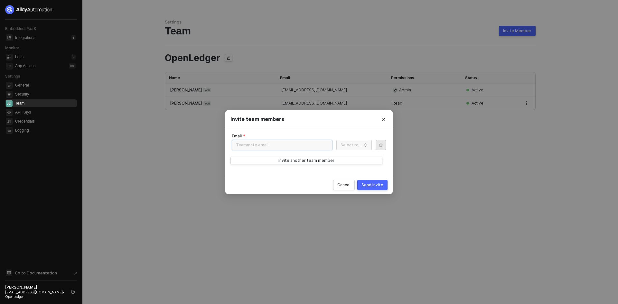
click at [308, 149] on input "Email" at bounding box center [282, 145] width 101 height 10
paste input "[EMAIL_ADDRESS][DOMAIN_NAME]"
type input "[EMAIL_ADDRESS][DOMAIN_NAME]"
click at [349, 143] on input "Role" at bounding box center [354, 145] width 28 height 10
click at [350, 157] on div "Edit" at bounding box center [354, 158] width 25 height 6
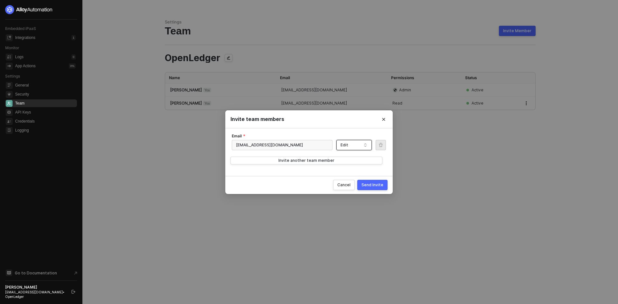
click at [369, 186] on div "Send Invite" at bounding box center [373, 184] width 22 height 5
